Goal: Information Seeking & Learning: Learn about a topic

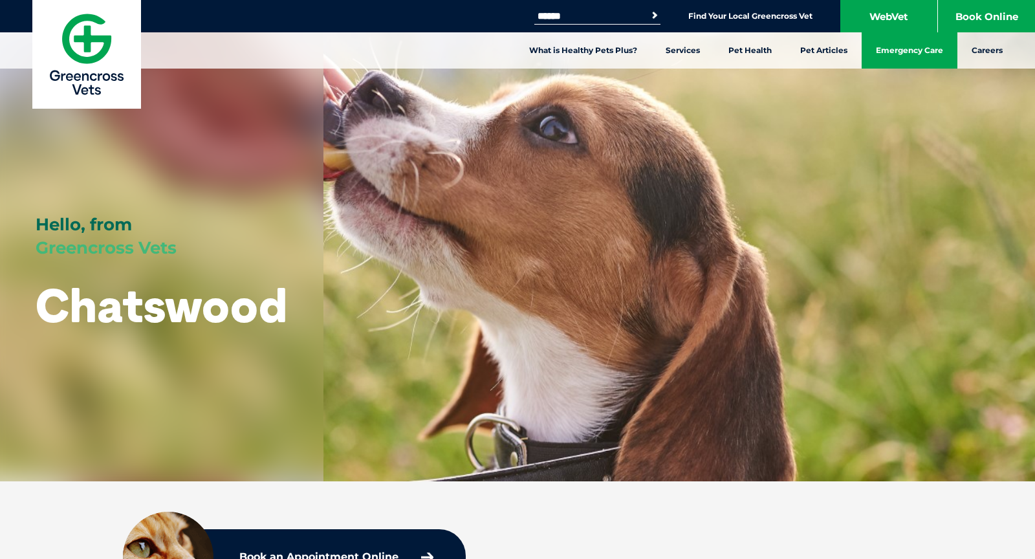
click at [916, 55] on link "Emergency Care" at bounding box center [910, 50] width 96 height 36
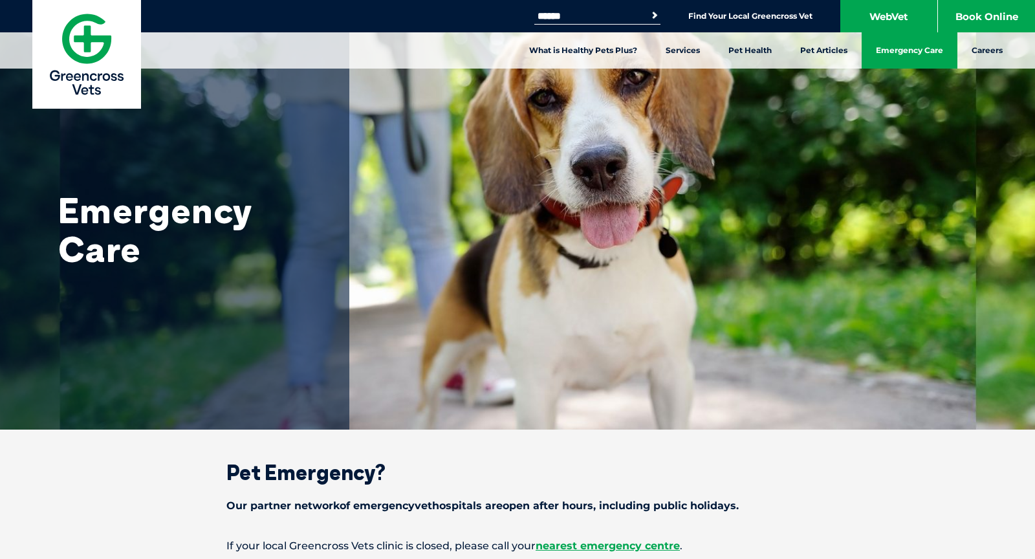
click at [615, 16] on input "Search for:" at bounding box center [589, 16] width 110 height 10
type input "*********"
click at [648, 9] on button "Search" at bounding box center [654, 15] width 13 height 13
click at [607, 14] on input "*********" at bounding box center [589, 16] width 110 height 10
click at [648, 9] on button "Search" at bounding box center [654, 15] width 13 height 13
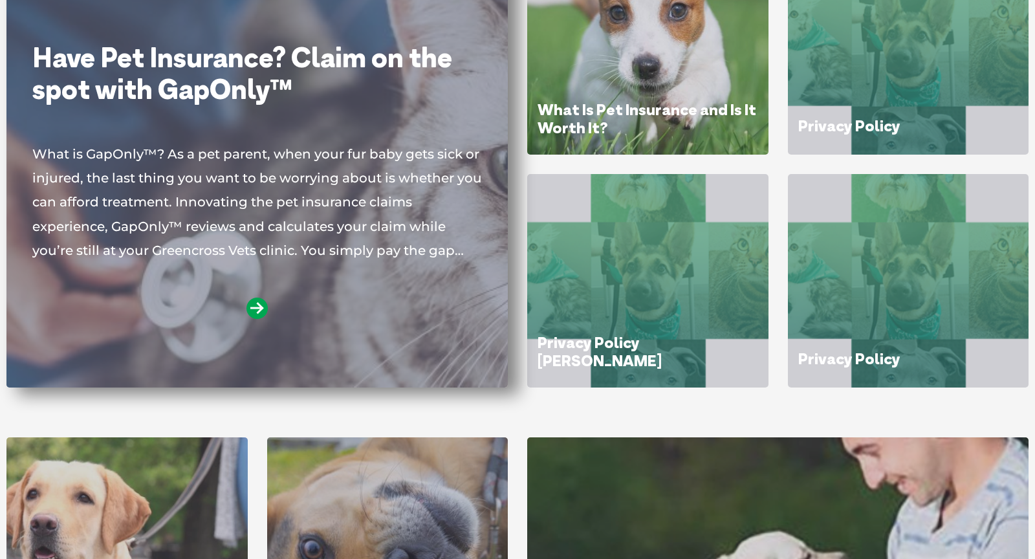
scroll to position [246, 0]
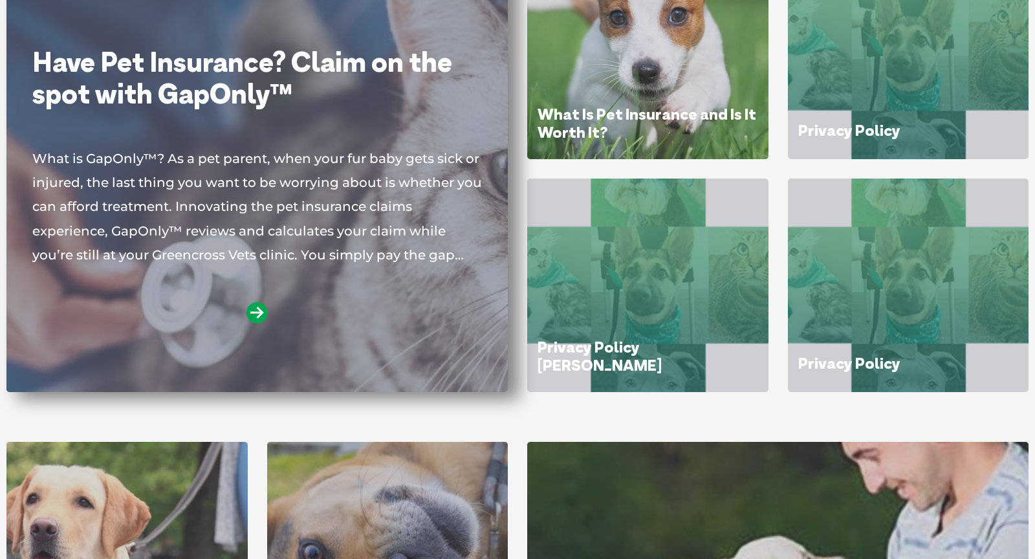
click at [248, 135] on div "Have Pet Insurance? Claim on the spot with GapOnly™ What is GapOnly™? As a pet …" at bounding box center [257, 205] width 450 height 317
click at [235, 143] on div "Have Pet Insurance? Claim on the spot with GapOnly™ What is GapOnly™? As a pet …" at bounding box center [257, 205] width 450 height 317
click at [259, 306] on icon at bounding box center [256, 312] width 21 height 21
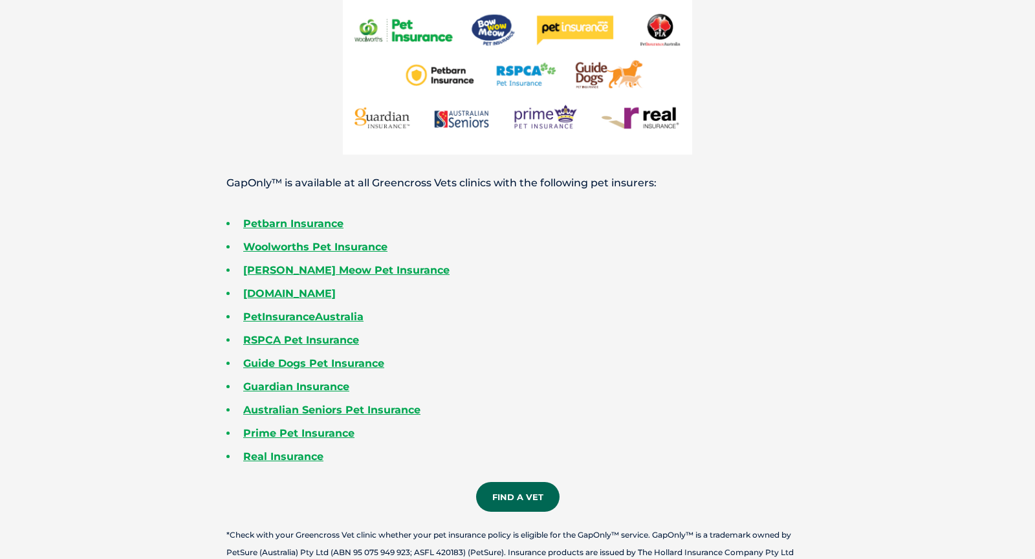
scroll to position [2046, 0]
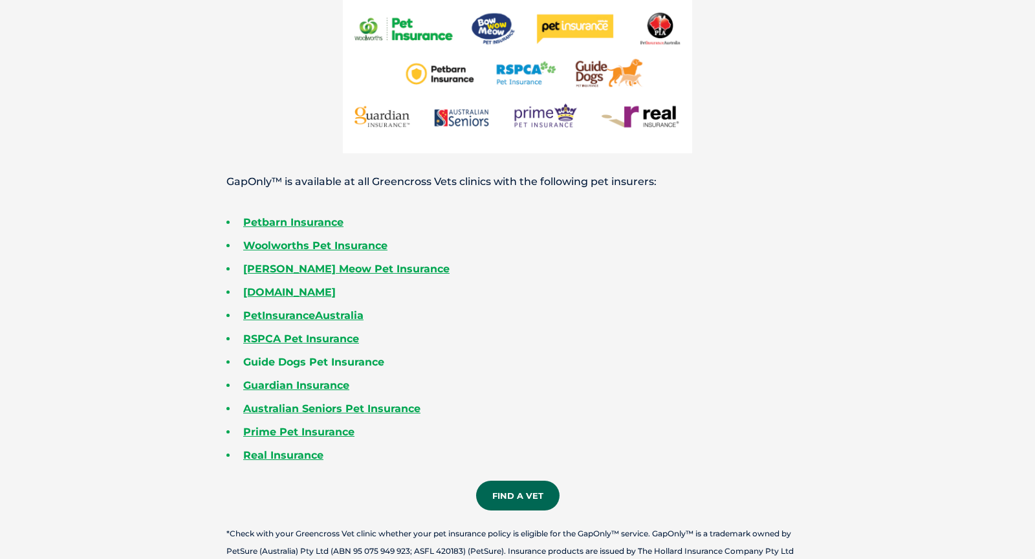
click at [333, 361] on link "Guide Dogs Pet Insurance" at bounding box center [313, 362] width 141 height 12
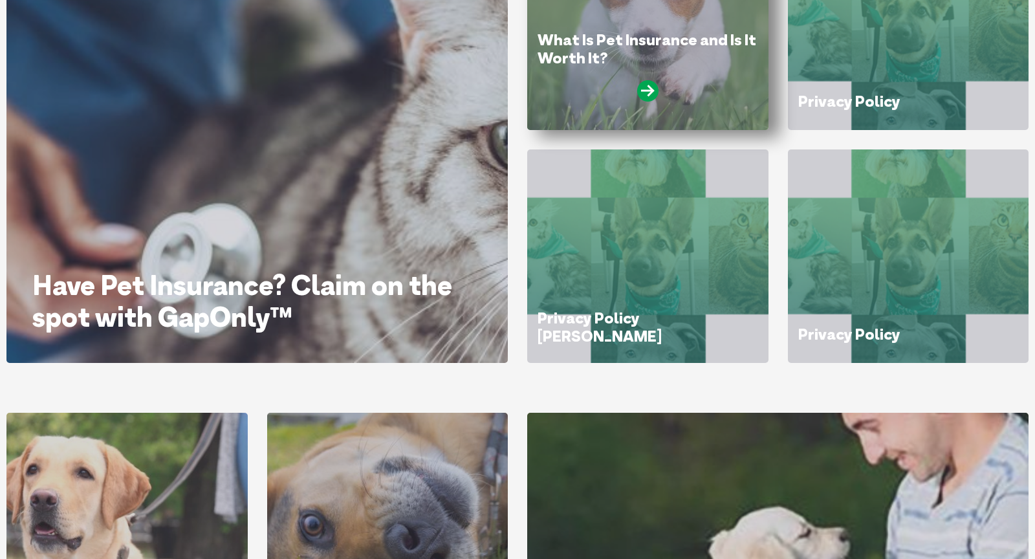
scroll to position [279, 0]
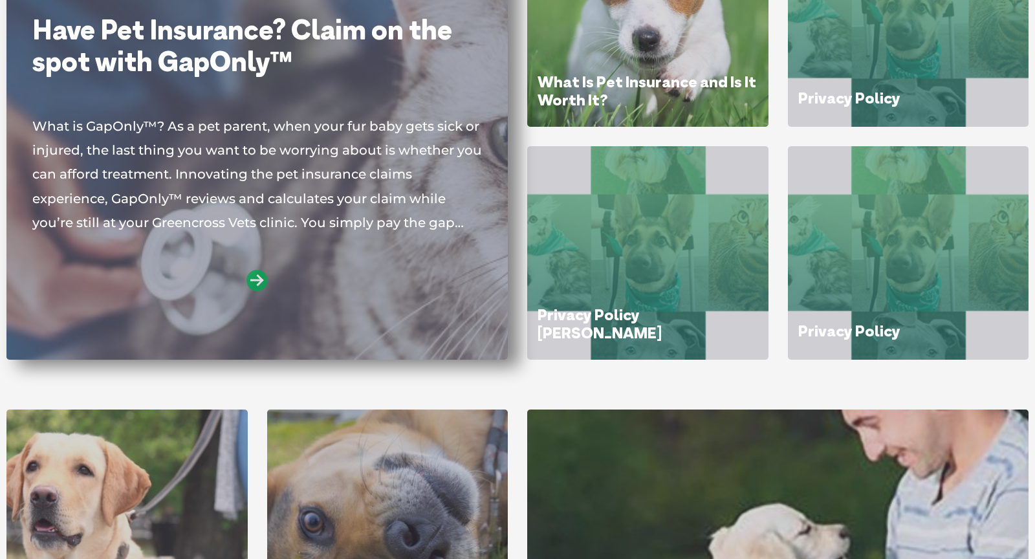
click at [259, 274] on icon at bounding box center [256, 280] width 21 height 21
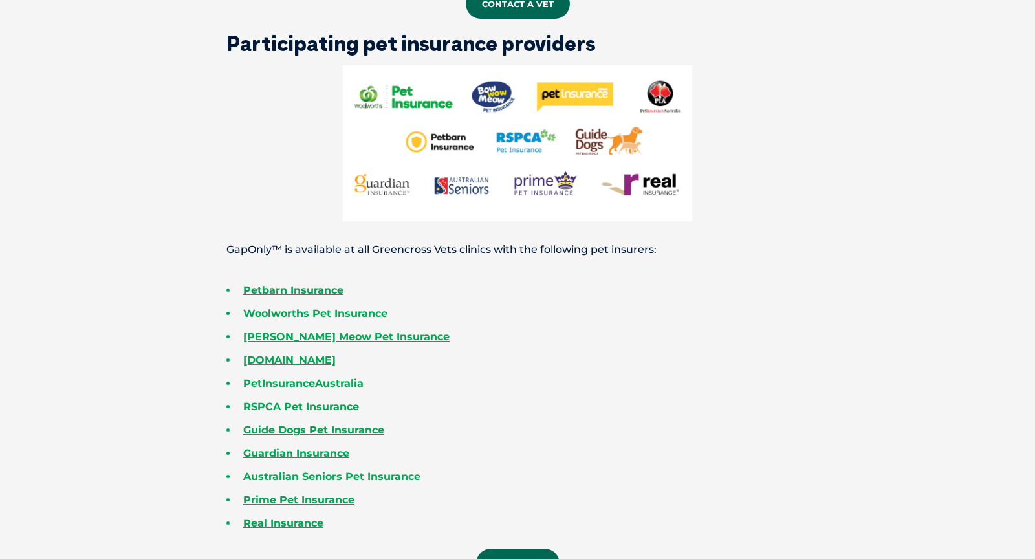
scroll to position [1970, 0]
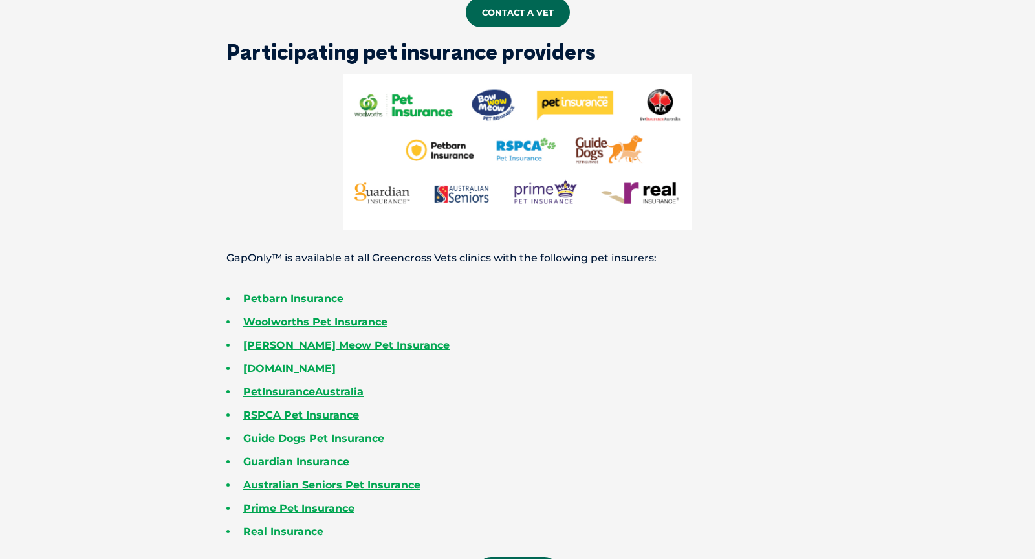
click at [422, 107] on img at bounding box center [517, 152] width 349 height 156
click at [360, 434] on link "Guide Dogs Pet Insurance" at bounding box center [313, 438] width 141 height 12
